Goal: Information Seeking & Learning: Check status

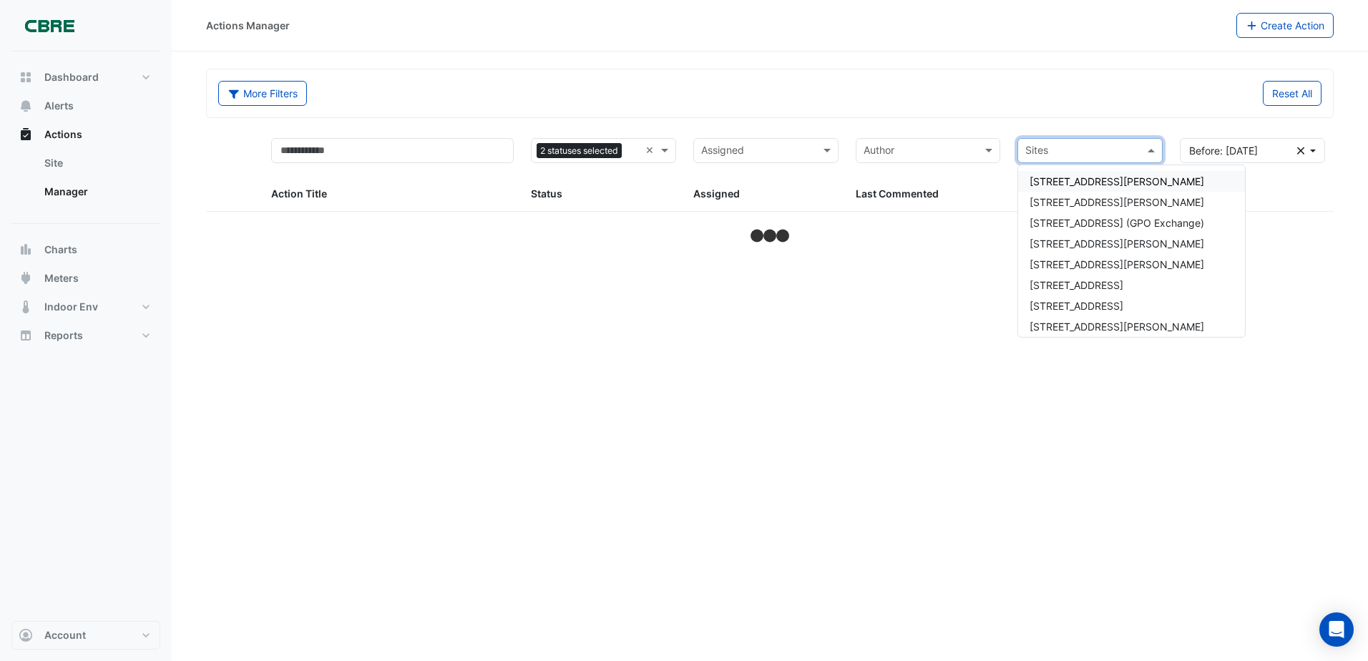
click at [1148, 152] on span at bounding box center [1153, 150] width 18 height 16
click at [1074, 244] on span "[STREET_ADDRESS][PERSON_NAME]" at bounding box center [1116, 243] width 175 height 12
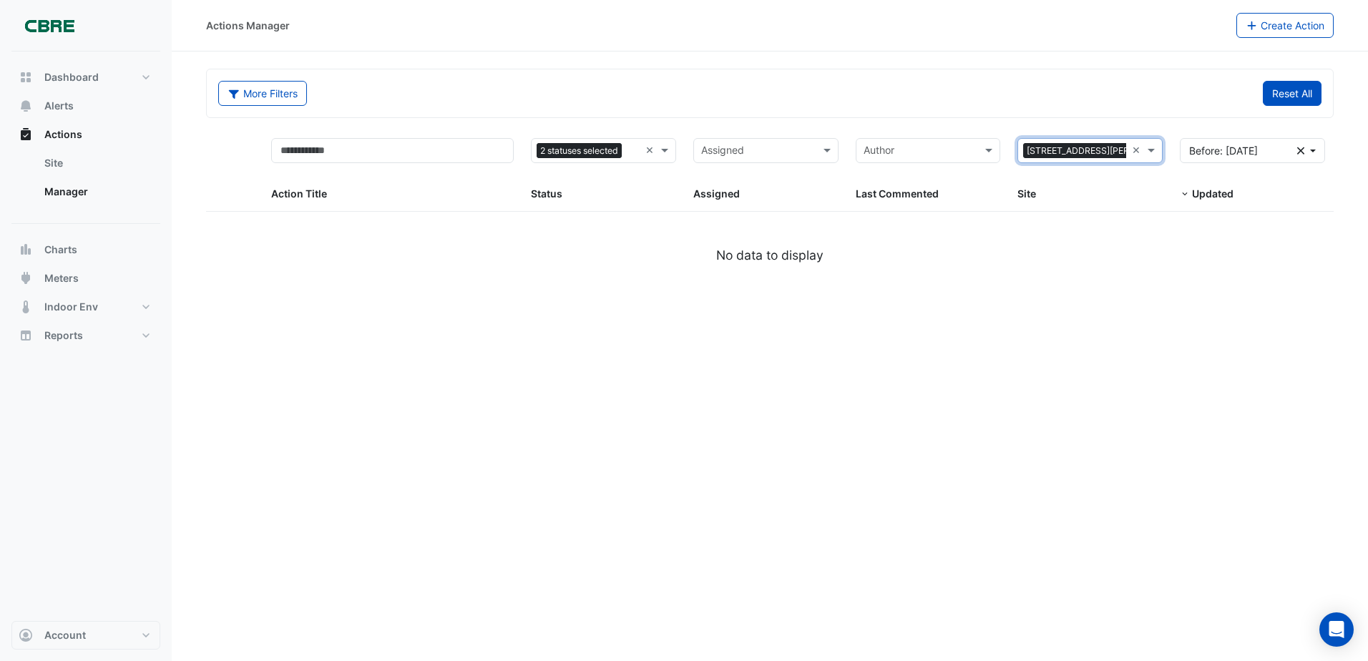
click at [1288, 104] on button "Reset All" at bounding box center [1292, 93] width 59 height 25
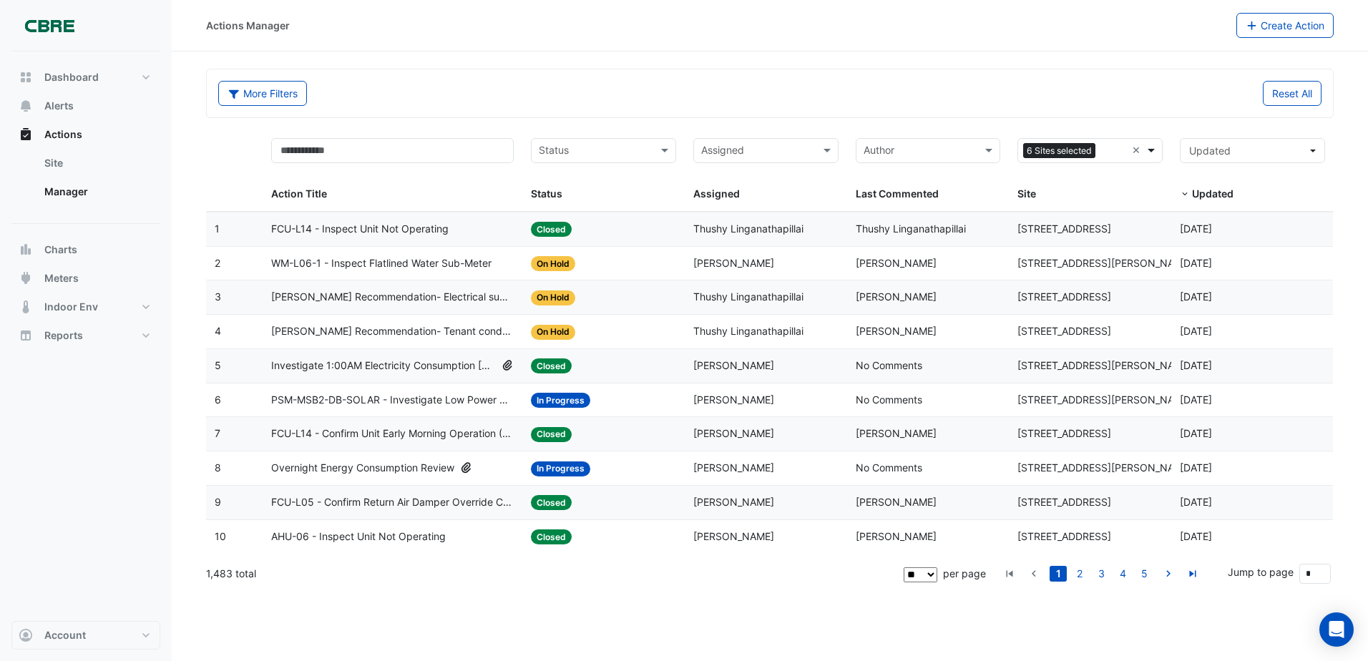
click at [1151, 154] on span at bounding box center [1153, 150] width 18 height 16
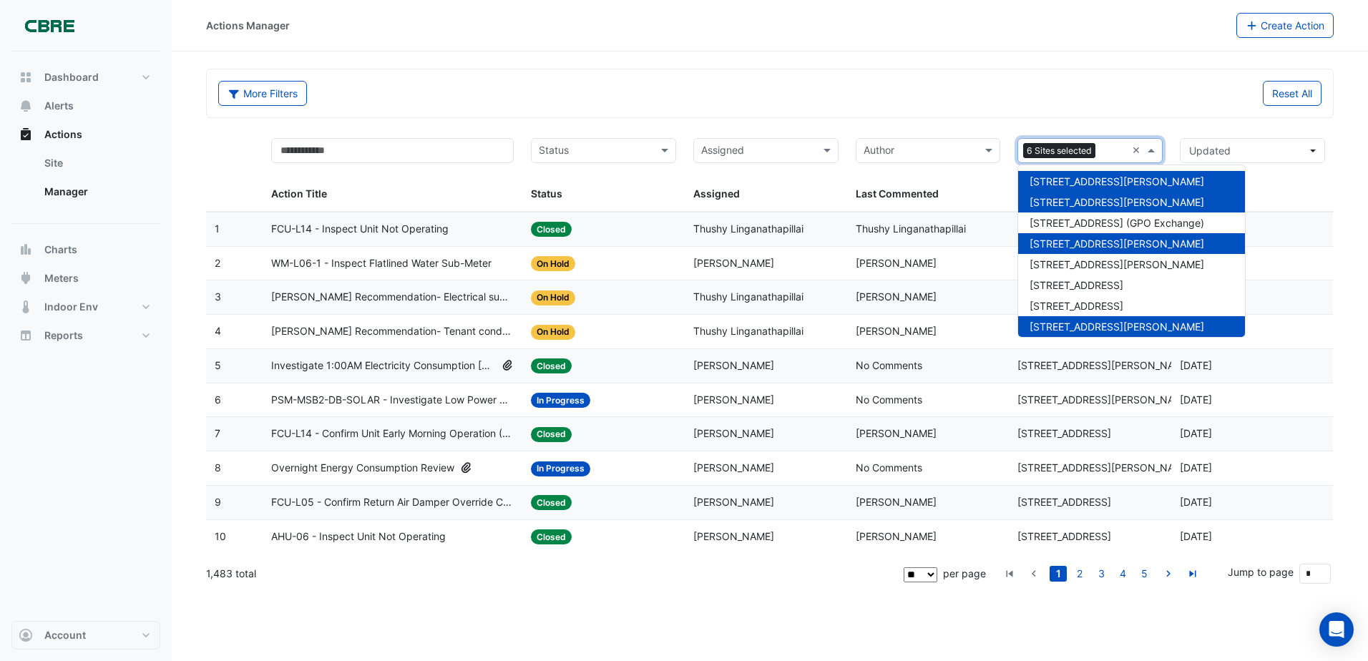
click at [1074, 205] on span "[STREET_ADDRESS][PERSON_NAME]" at bounding box center [1116, 202] width 175 height 12
click at [1074, 180] on span "[STREET_ADDRESS][PERSON_NAME]" at bounding box center [1116, 181] width 175 height 12
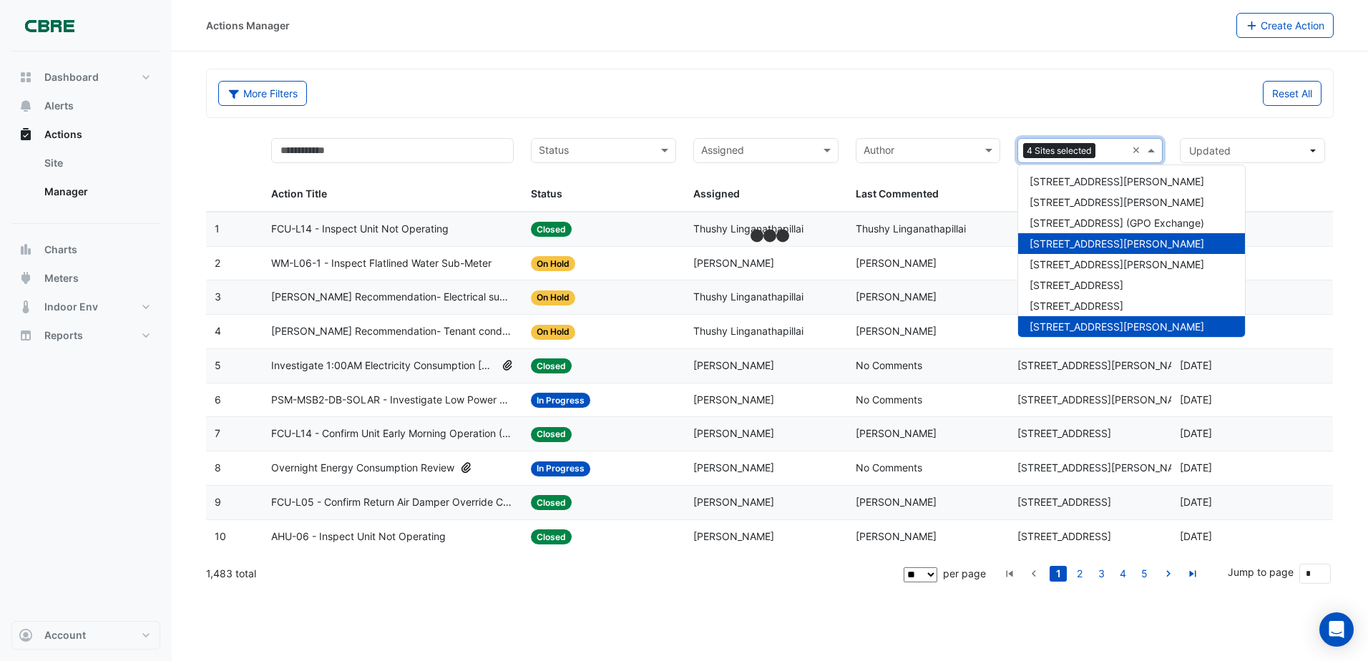
click at [1047, 323] on span "[STREET_ADDRESS][PERSON_NAME]" at bounding box center [1116, 326] width 175 height 12
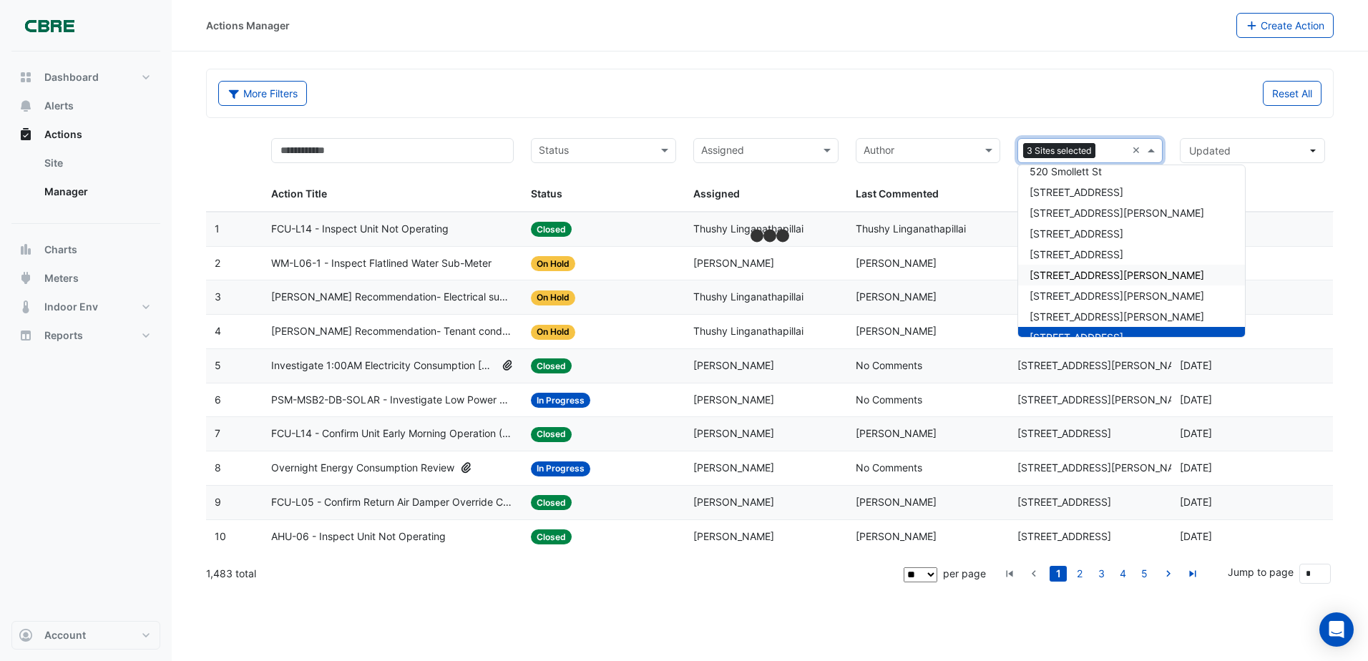
scroll to position [849, 0]
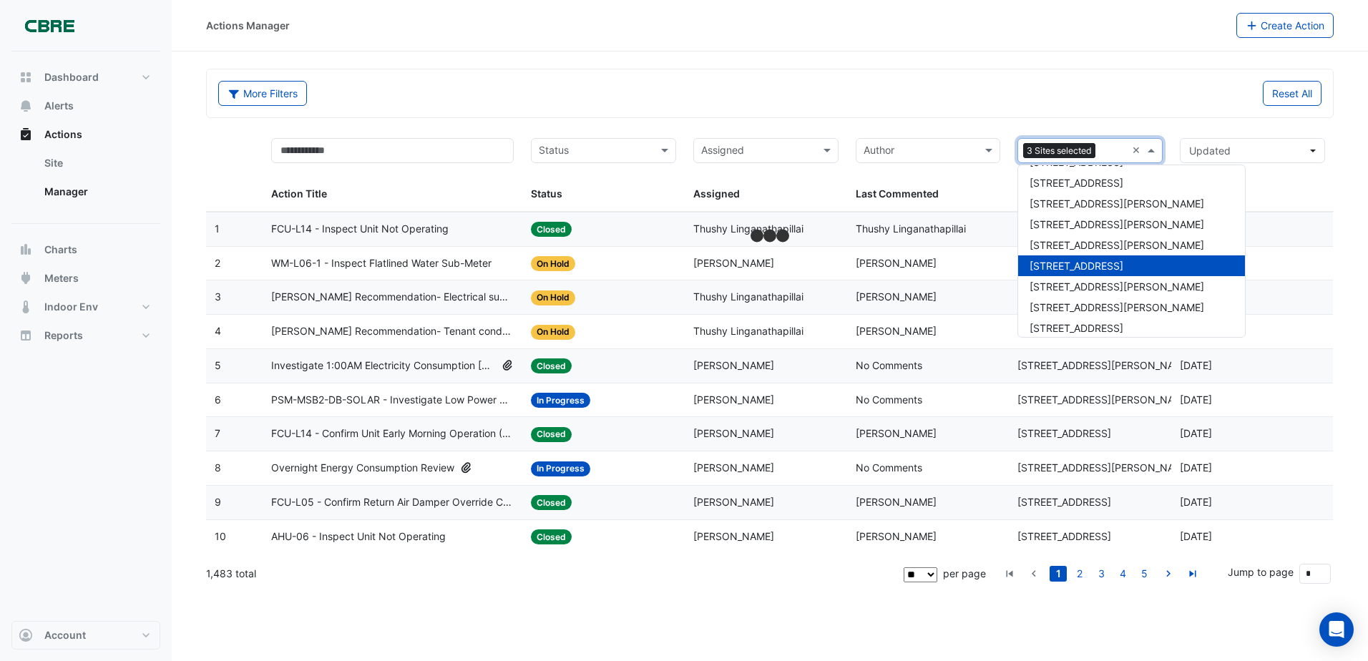
click at [1093, 273] on div "[STREET_ADDRESS]" at bounding box center [1131, 265] width 227 height 21
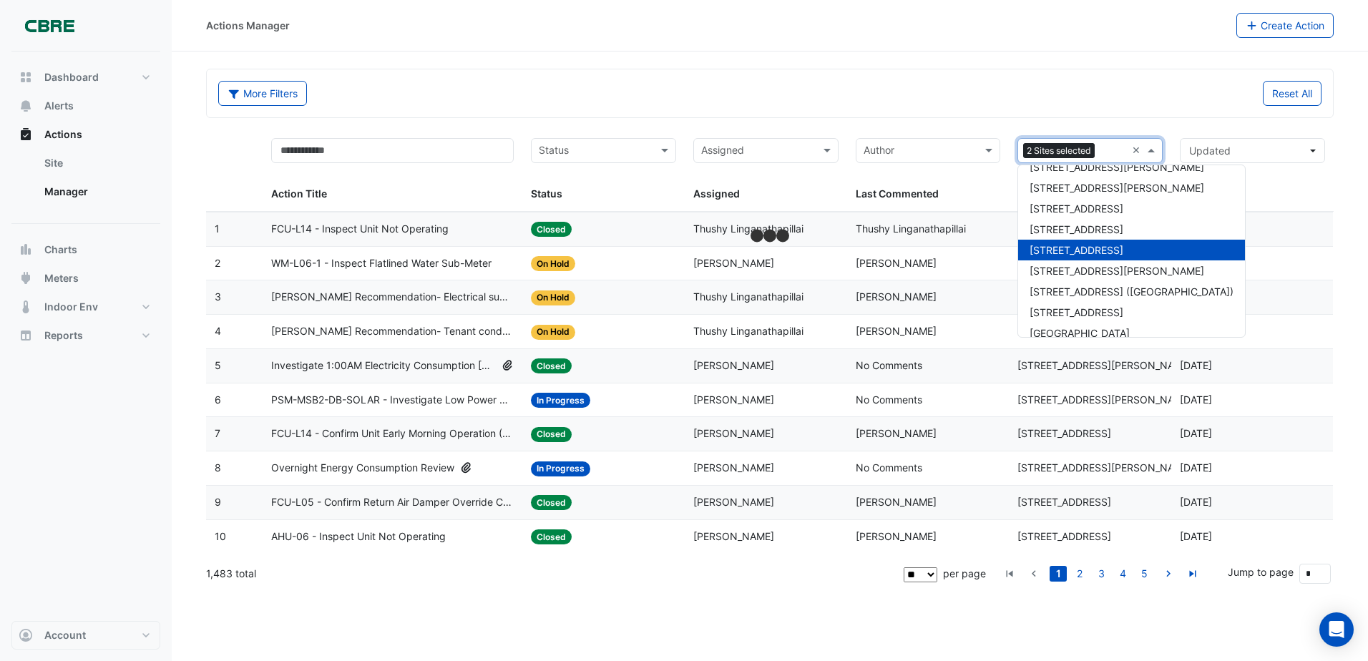
scroll to position [1001, 0]
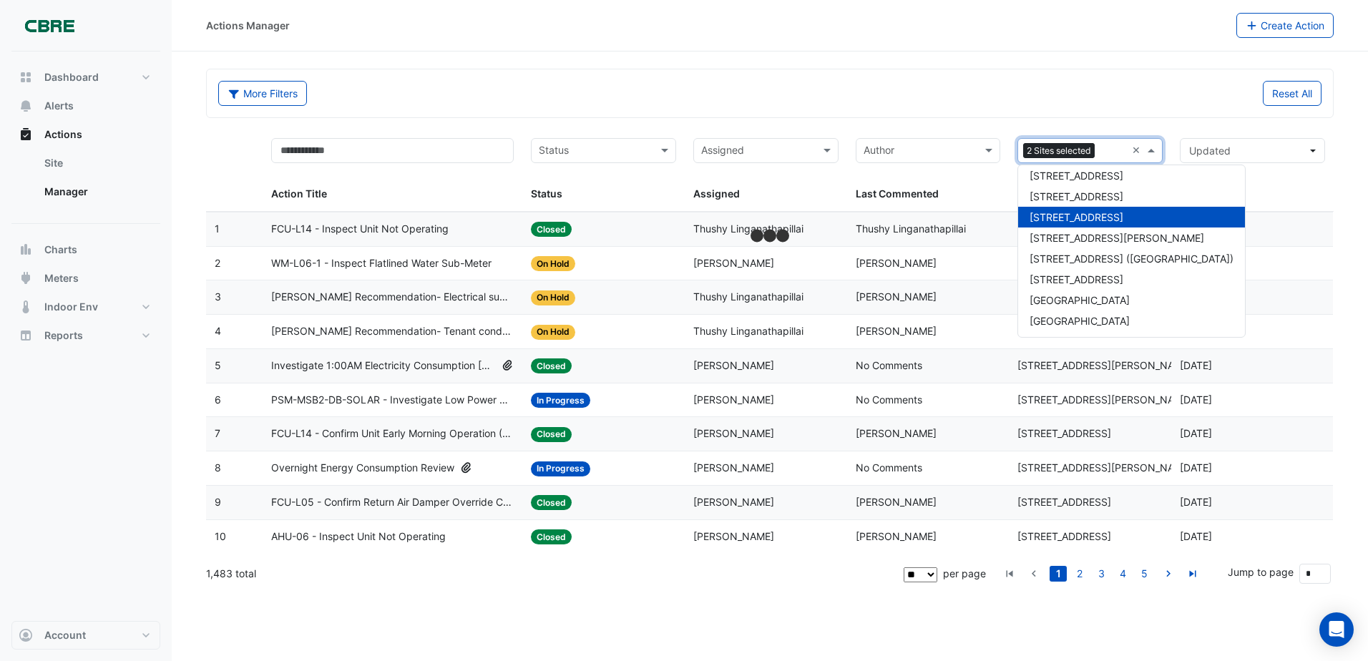
click at [1083, 215] on span "[STREET_ADDRESS]" at bounding box center [1076, 217] width 94 height 12
